Goal: Information Seeking & Learning: Learn about a topic

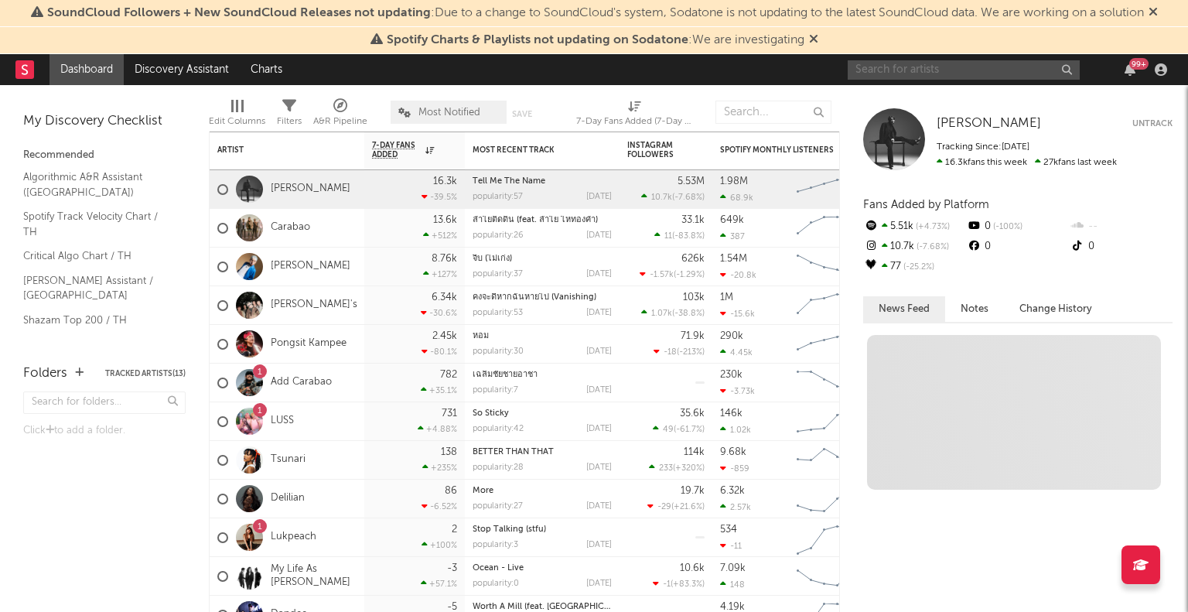
click at [919, 73] on input "text" at bounding box center [964, 69] width 232 height 19
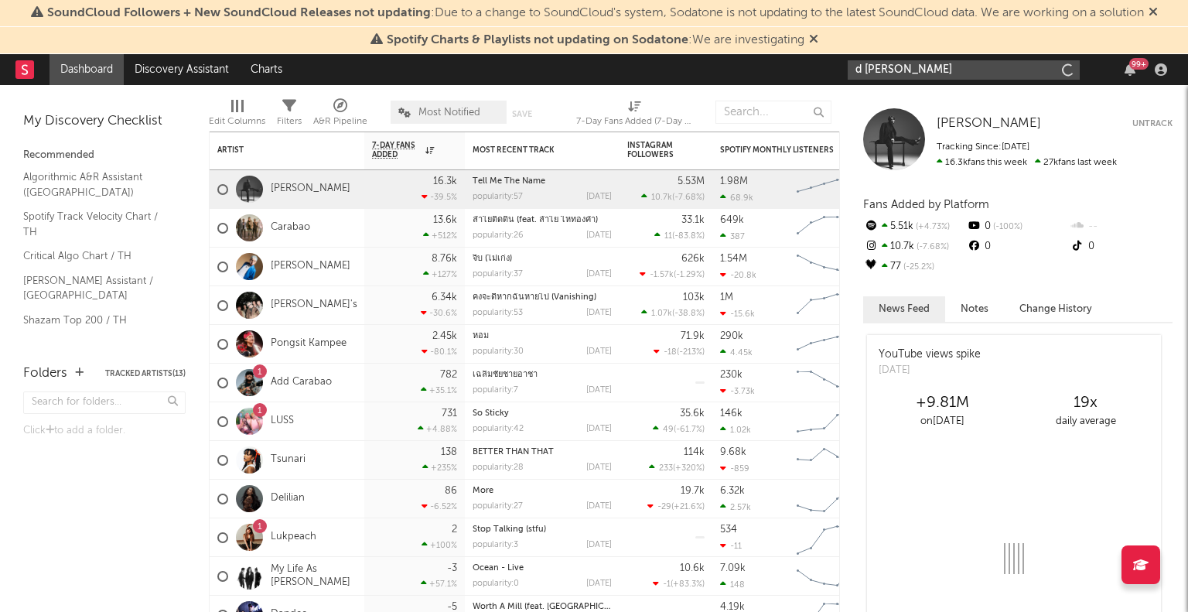
type input "[PERSON_NAME]"
click at [285, 264] on link "[PERSON_NAME]" at bounding box center [311, 266] width 80 height 13
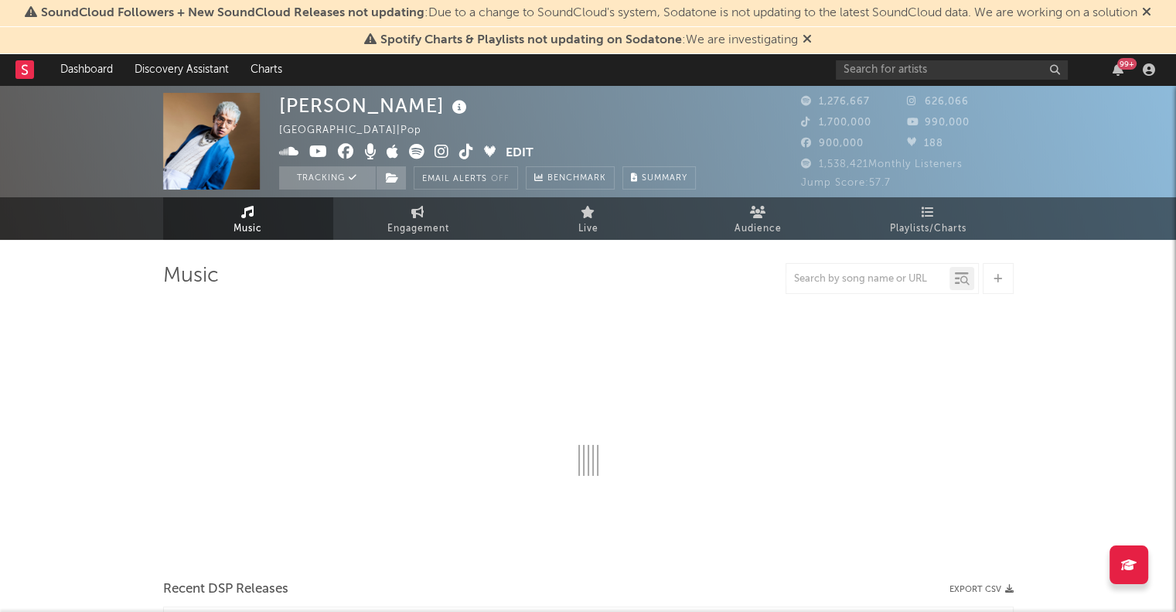
drag, startPoint x: 804, startPoint y: 37, endPoint x: 892, endPoint y: 2, distance: 94.8
click at [804, 37] on icon at bounding box center [807, 38] width 9 height 12
select select "6m"
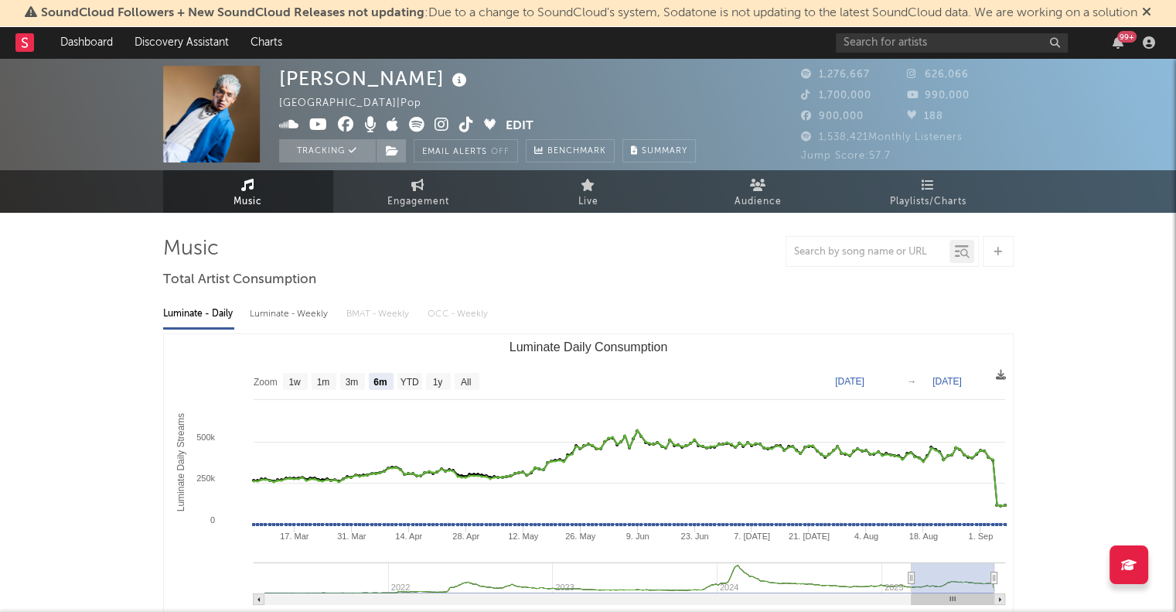
click at [1152, 12] on icon at bounding box center [1146, 11] width 9 height 12
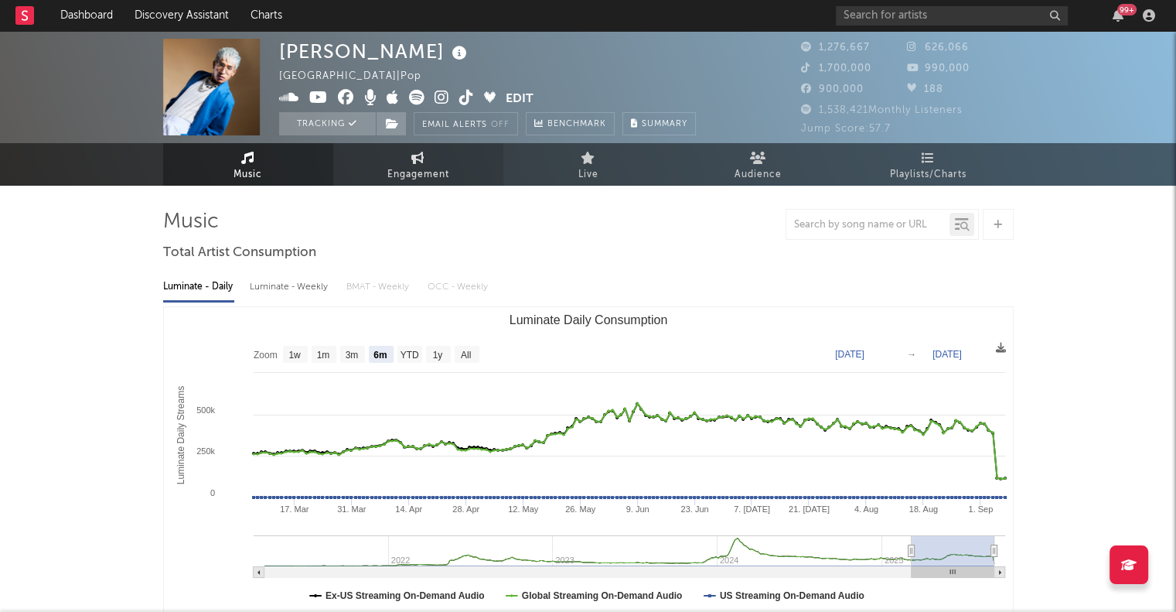
click at [437, 166] on span "Engagement" at bounding box center [418, 175] width 62 height 19
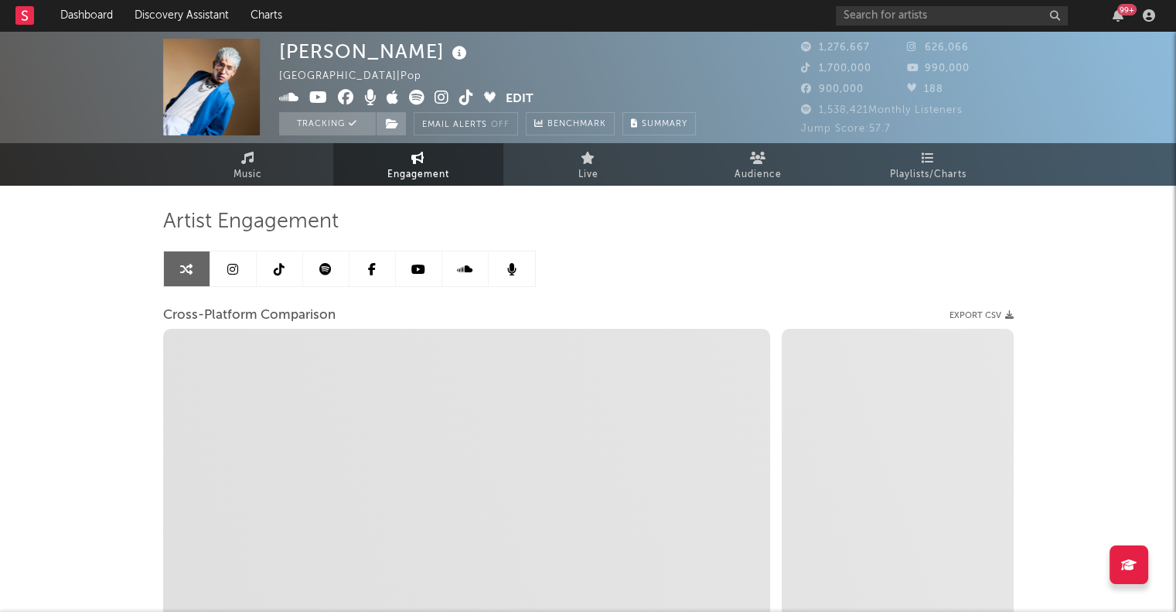
select select "1w"
click at [321, 268] on icon at bounding box center [325, 269] width 12 height 12
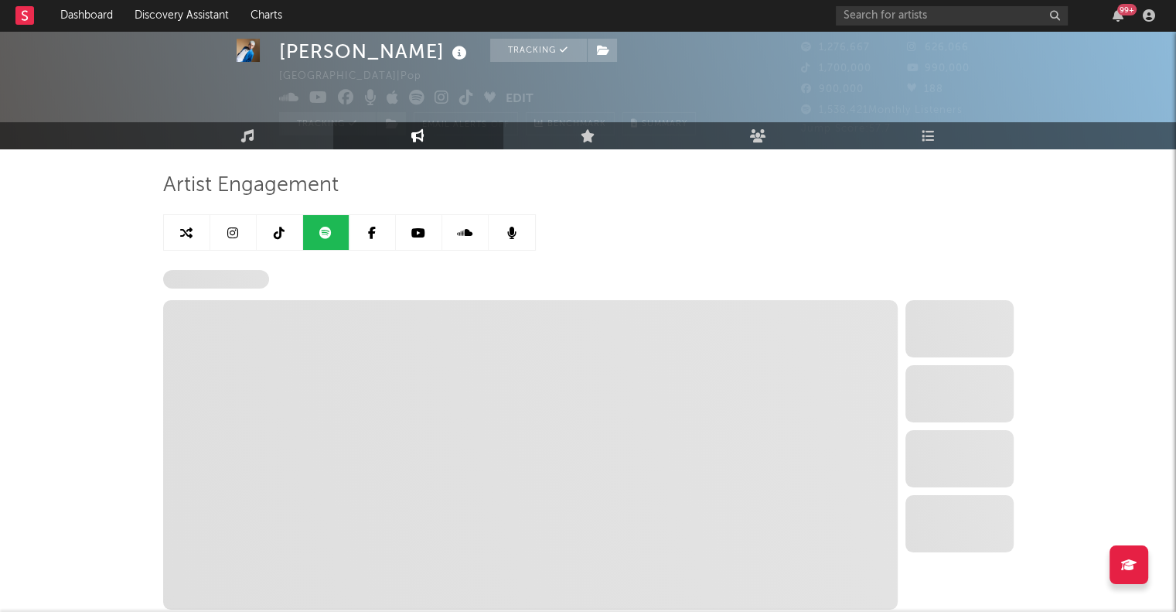
select select "6m"
select select "1w"
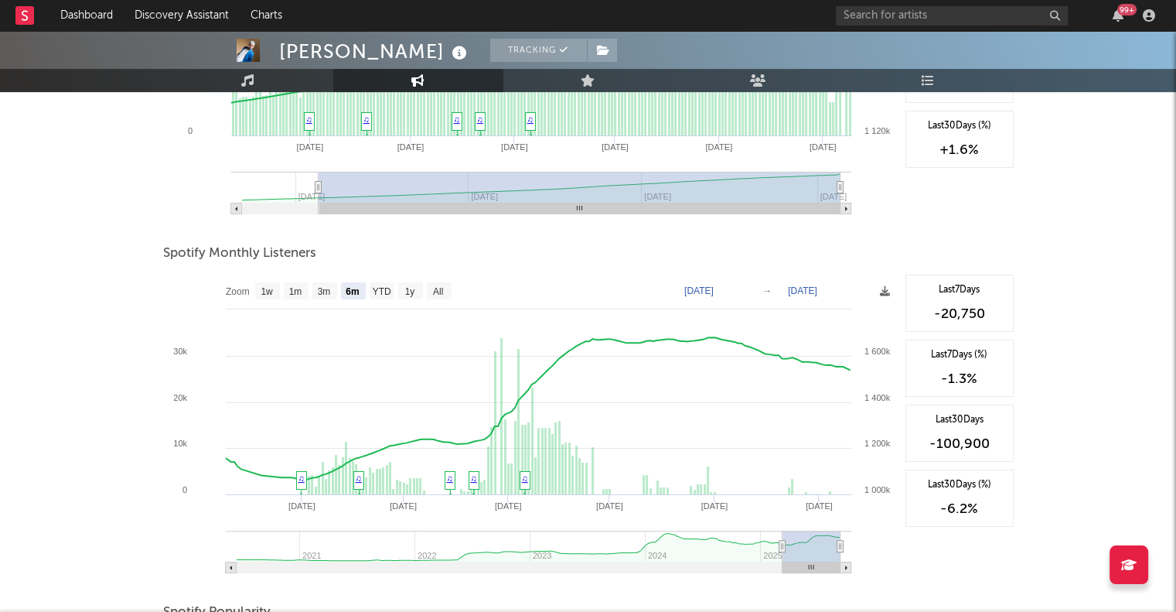
scroll to position [418, 0]
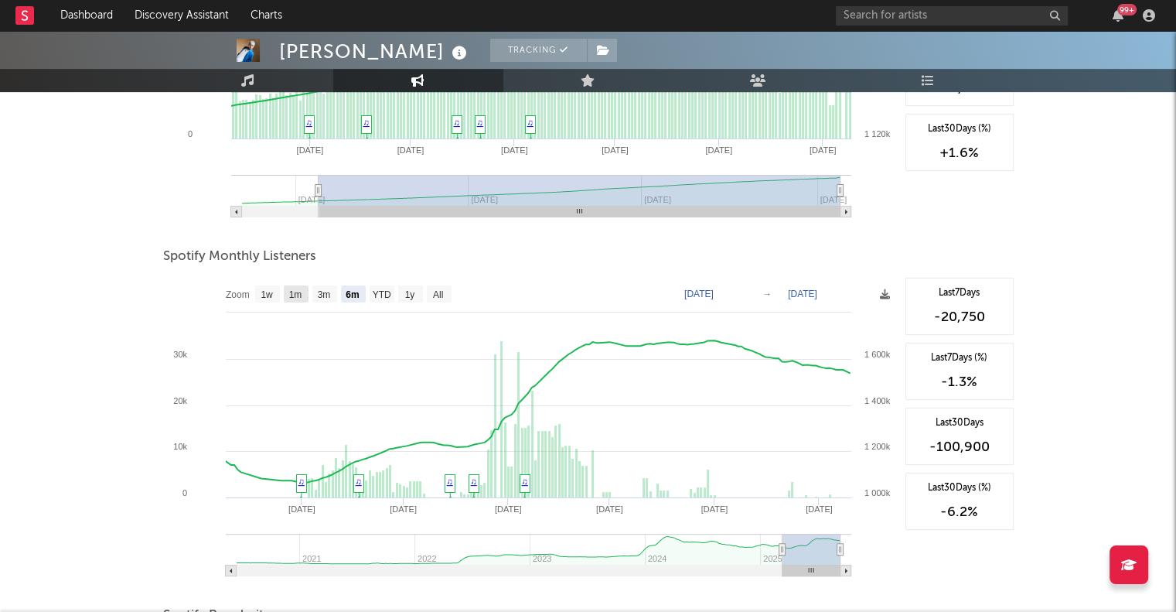
click at [300, 296] on text "1m" at bounding box center [294, 294] width 13 height 11
select select "1m"
type input "[DATE]"
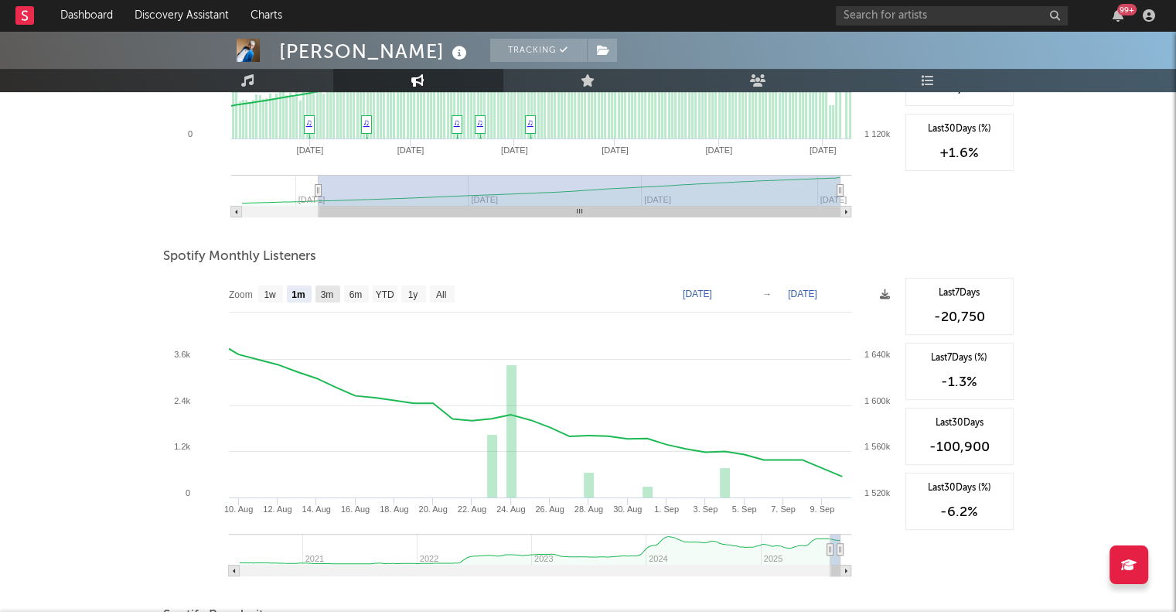
click at [320, 295] on text "3m" at bounding box center [326, 294] width 13 height 11
select select "3m"
type input "[DATE]"
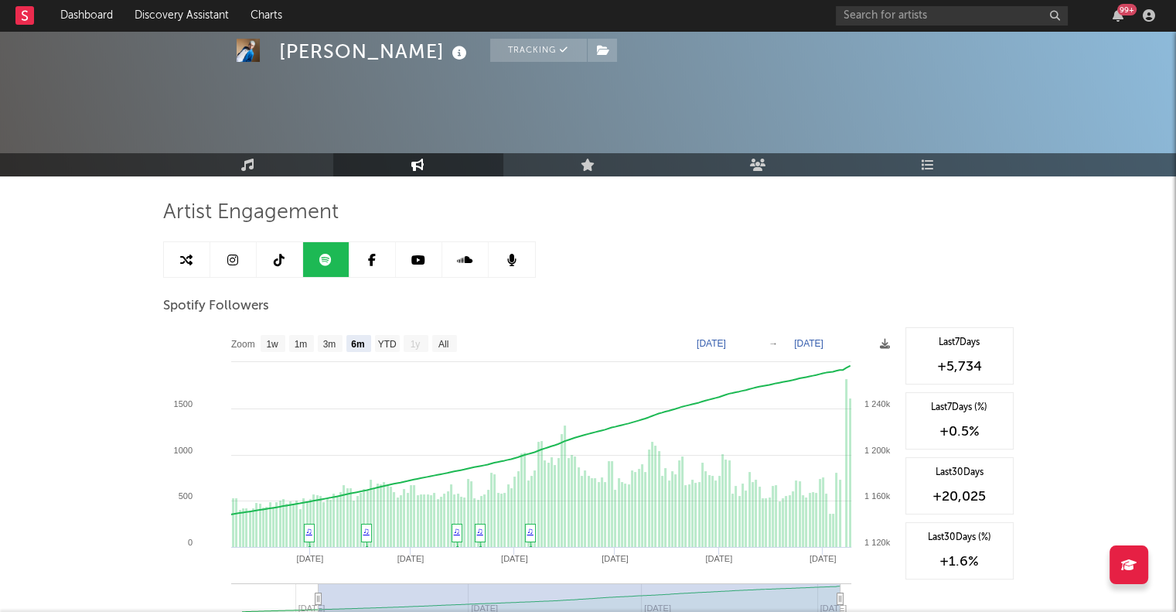
scroll to position [0, 0]
